Goal: Find specific page/section: Find specific page/section

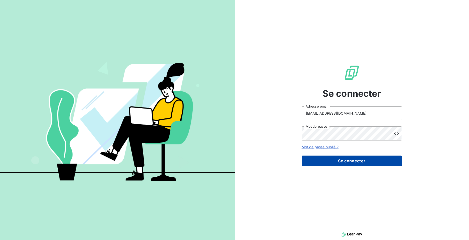
click at [362, 162] on button "Se connecter" at bounding box center [352, 160] width 100 height 11
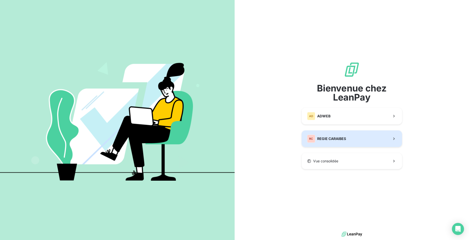
click at [346, 136] on div "RC REGIE CARAIBES" at bounding box center [326, 139] width 39 height 8
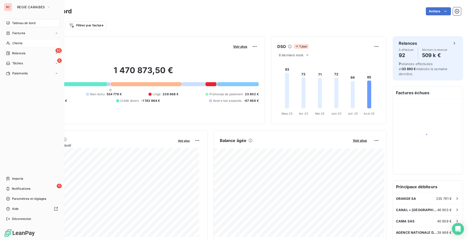
click at [9, 45] on icon at bounding box center [8, 43] width 4 height 4
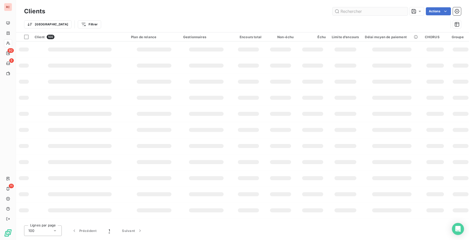
click at [374, 13] on input "text" at bounding box center [370, 11] width 75 height 8
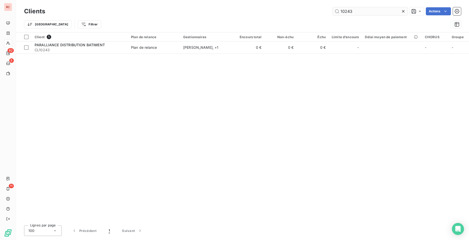
drag, startPoint x: 352, startPoint y: 12, endPoint x: 347, endPoint y: 11, distance: 5.4
click at [347, 11] on input "10243" at bounding box center [370, 11] width 75 height 8
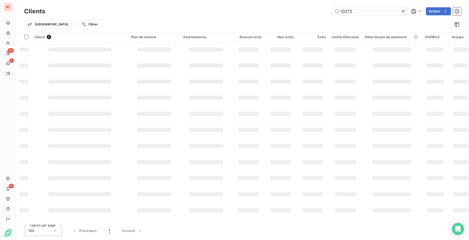
type input "10273"
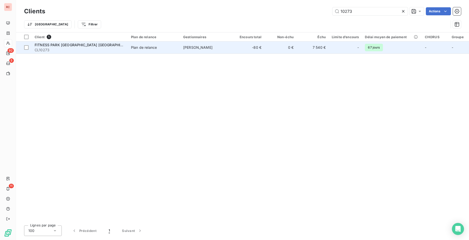
click at [195, 50] on td "[PERSON_NAME]" at bounding box center [206, 47] width 52 height 12
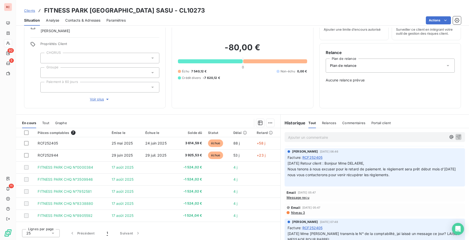
scroll to position [128, 0]
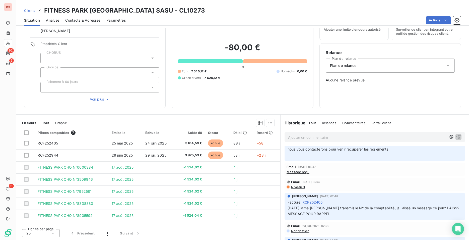
click at [296, 172] on span "Message reçu" at bounding box center [298, 172] width 23 height 4
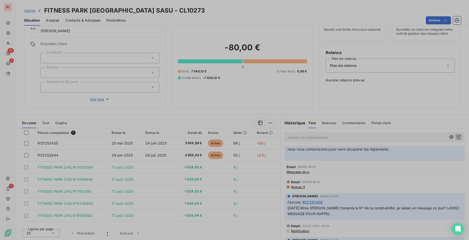
scroll to position [23, 0]
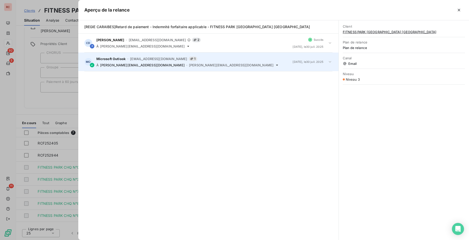
click at [150, 59] on span "[EMAIL_ADDRESS][DOMAIN_NAME]" at bounding box center [158, 59] width 57 height 4
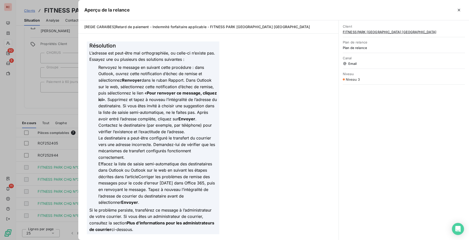
scroll to position [0, 0]
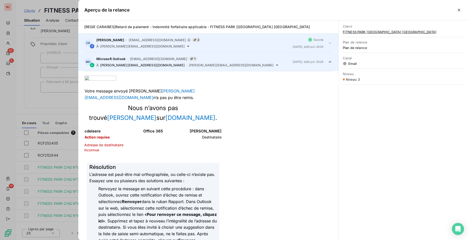
click at [140, 39] on span "[EMAIL_ADDRESS][DOMAIN_NAME]" at bounding box center [157, 40] width 57 height 4
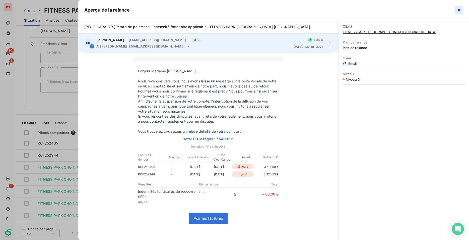
click at [459, 7] on button "button" at bounding box center [459, 10] width 8 height 8
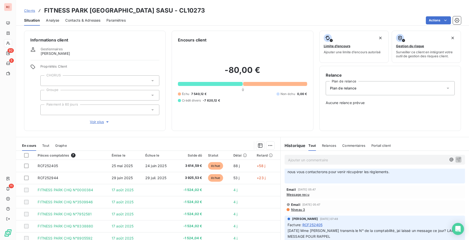
scroll to position [23, 0]
